Goal: Check status: Check status

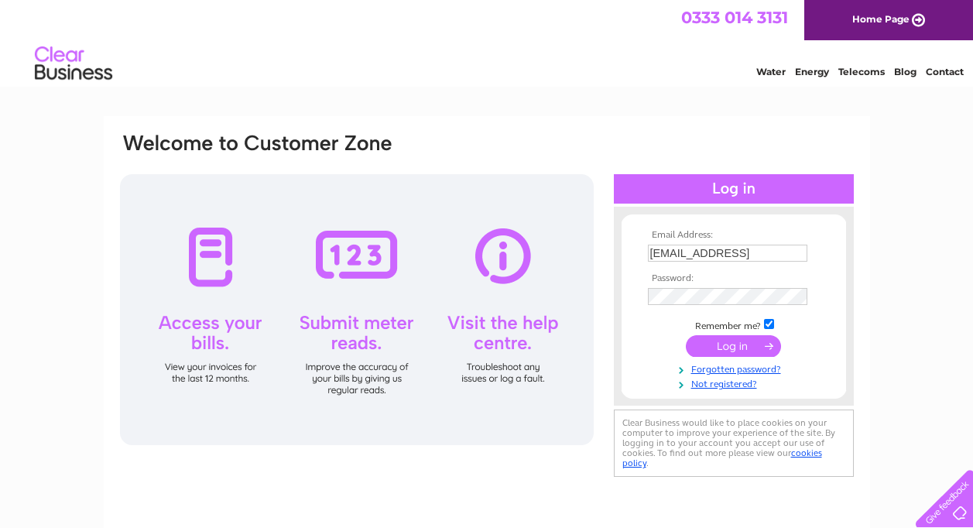
type input "jamesshoes@outlook.com"
click at [636, 346] on form "Email Address: jamesshoes@outlook.com Password:" at bounding box center [733, 310] width 224 height 160
click at [723, 341] on input "submit" at bounding box center [733, 346] width 95 height 22
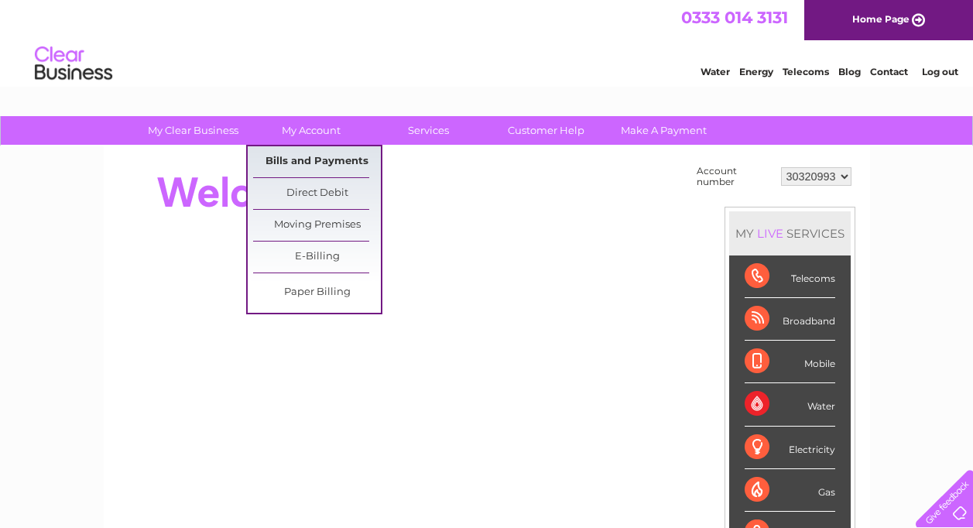
click at [324, 153] on link "Bills and Payments" at bounding box center [317, 161] width 128 height 31
